Goal: Task Accomplishment & Management: Manage account settings

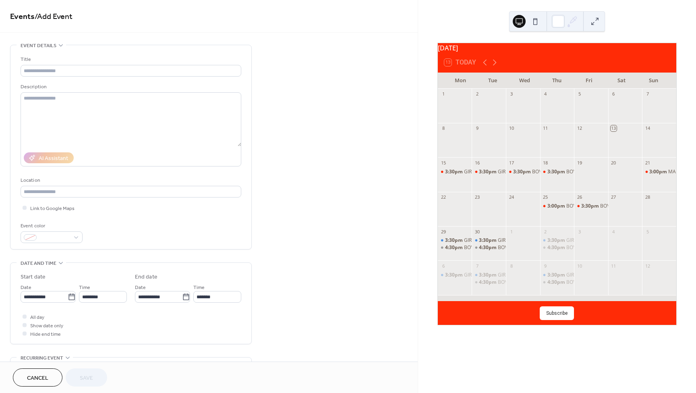
click at [522, 22] on button at bounding box center [519, 21] width 13 height 13
click at [574, 21] on icon at bounding box center [574, 20] width 6 height 6
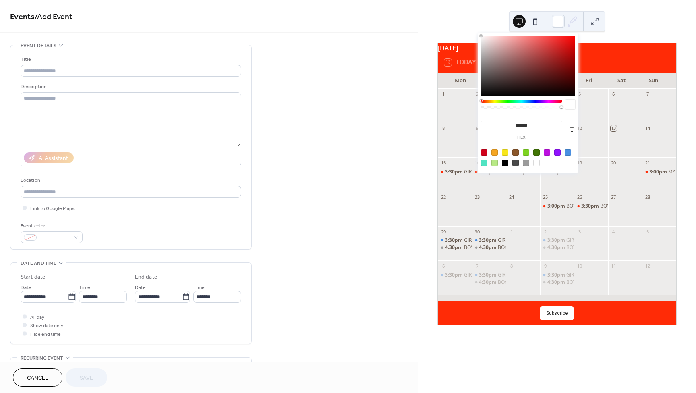
click at [684, 239] on div "September 2025 13 Today Mon Tue Wed Thu Fri Sat Sun 1 2 3 4 5 6 7 8 9 10 11 12 …" at bounding box center [557, 196] width 278 height 393
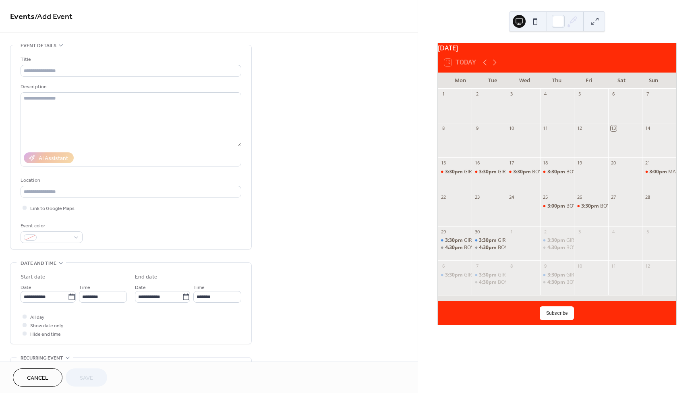
click at [554, 318] on button "Subscribe" at bounding box center [557, 313] width 34 height 14
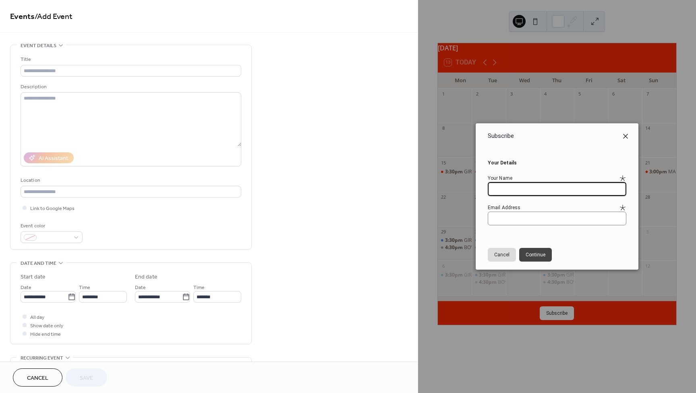
click at [627, 137] on icon at bounding box center [625, 136] width 5 height 5
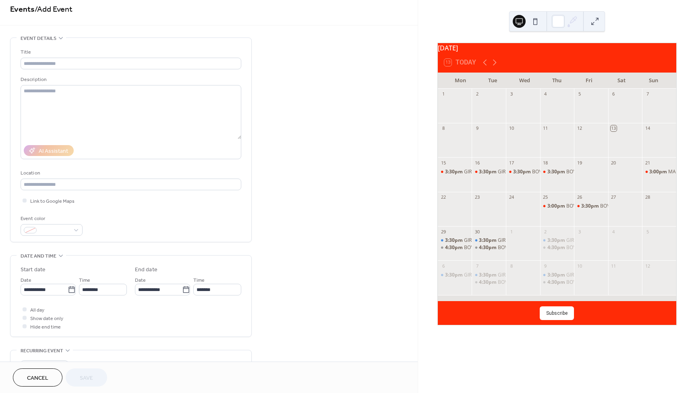
scroll to position [175, 0]
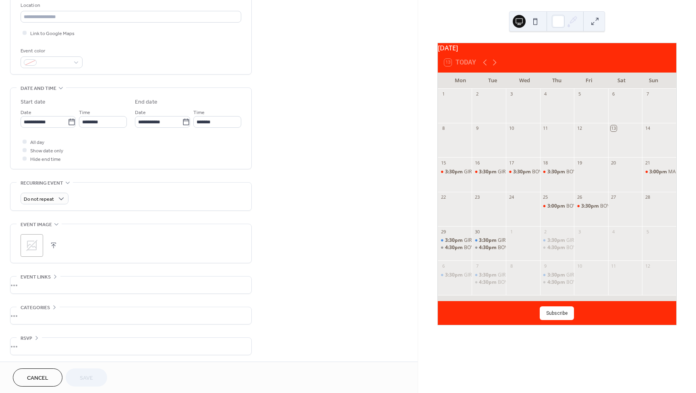
click at [45, 376] on span "Cancel" at bounding box center [37, 378] width 21 height 8
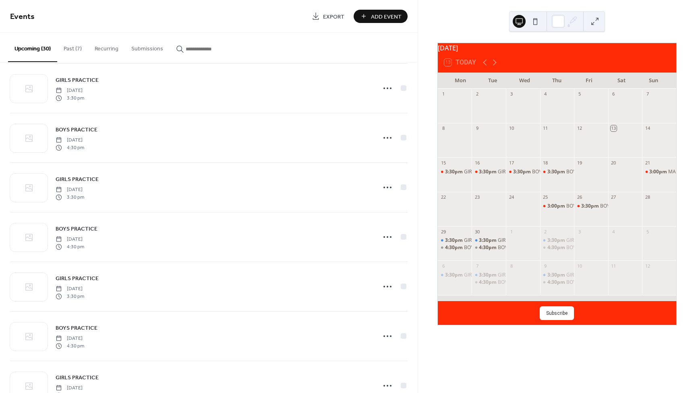
scroll to position [1176, 0]
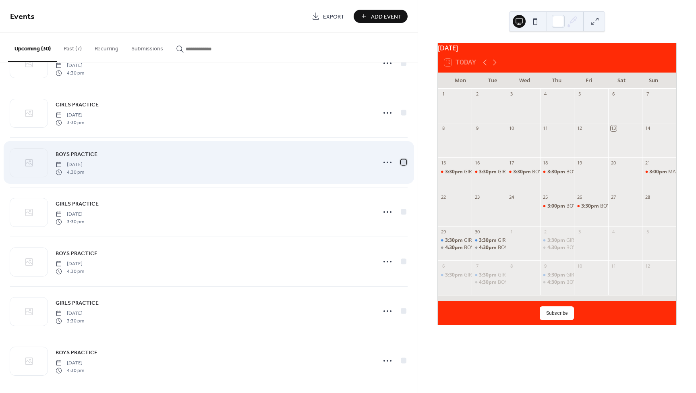
click at [402, 159] on div at bounding box center [404, 162] width 6 height 6
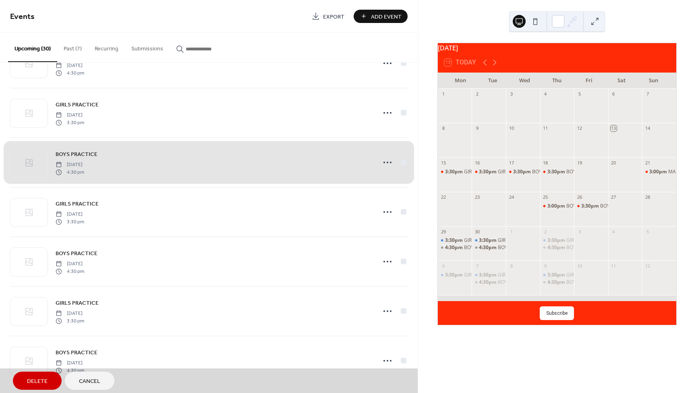
click at [402, 159] on div "BOYS PRACTICE Monday, October 27, 2025 4:30 pm" at bounding box center [209, 162] width 398 height 50
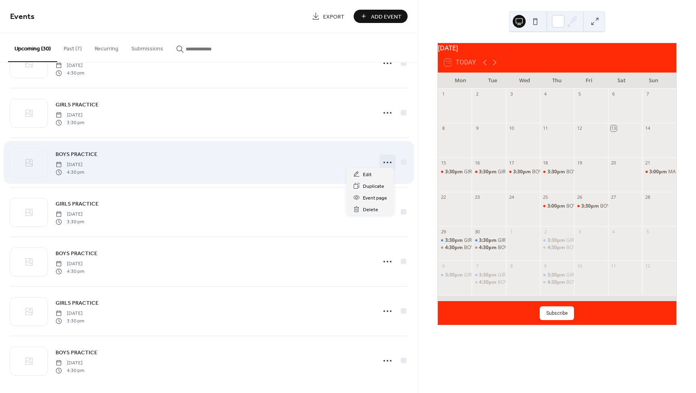
click at [387, 158] on icon at bounding box center [387, 162] width 13 height 13
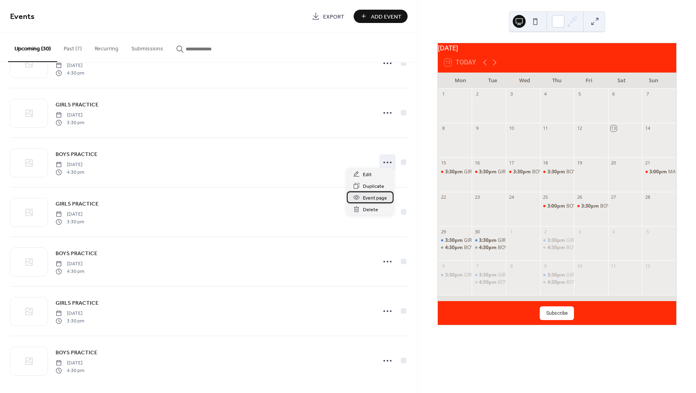
click at [377, 198] on span "Event page" at bounding box center [375, 198] width 24 height 8
click at [538, 20] on button at bounding box center [535, 21] width 13 height 13
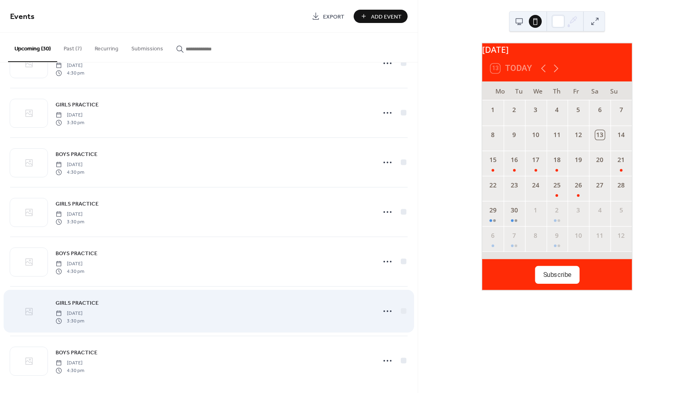
click at [29, 308] on icon at bounding box center [28, 311] width 7 height 7
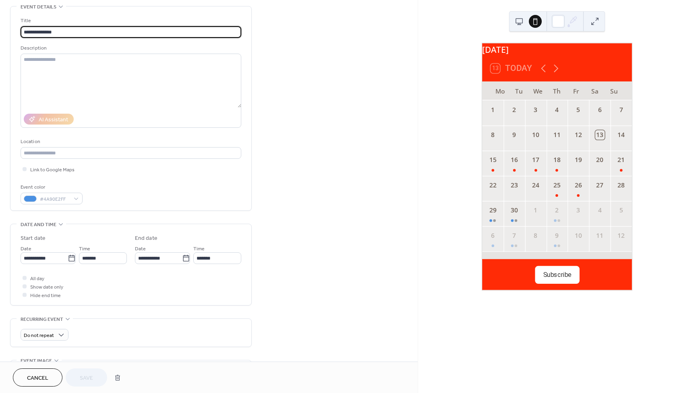
scroll to position [44, 0]
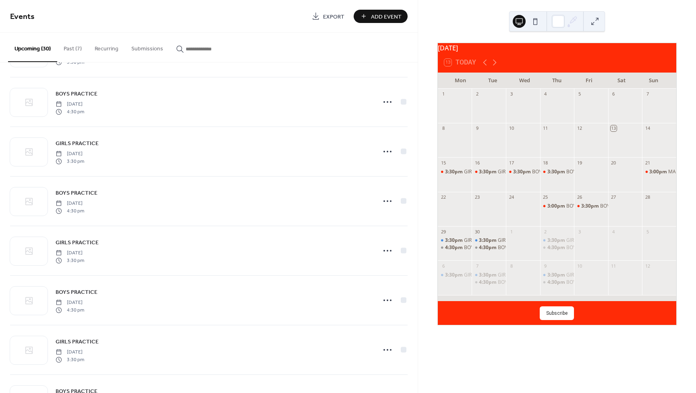
scroll to position [1176, 0]
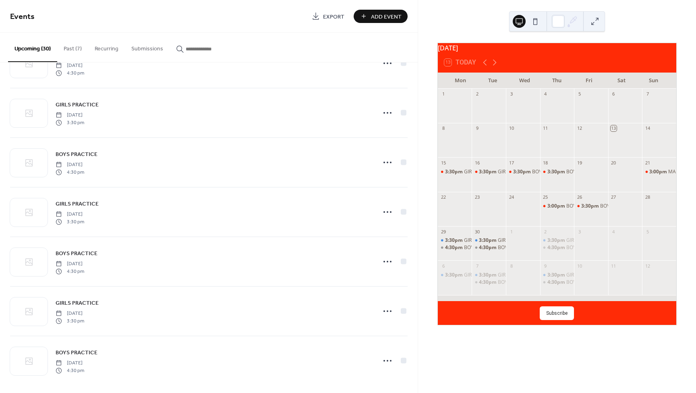
click at [71, 48] on button "Past (7)" at bounding box center [72, 47] width 31 height 29
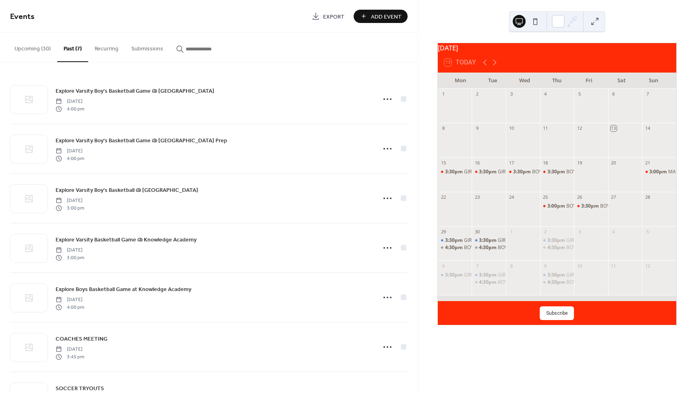
click at [34, 50] on button "Upcoming (30)" at bounding box center [32, 47] width 49 height 29
